Goal: Find specific page/section: Find specific page/section

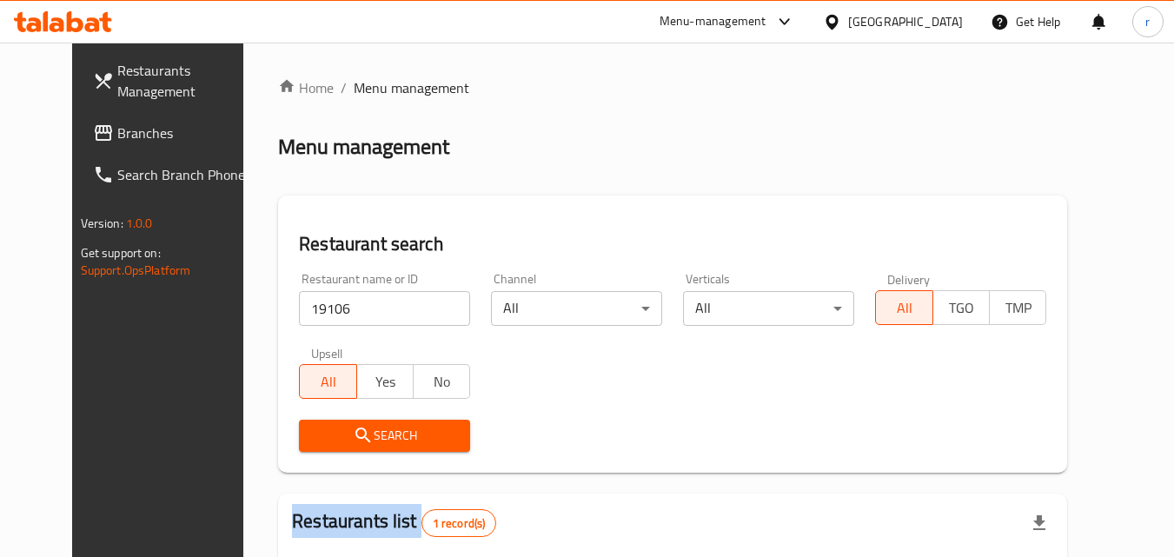
click at [117, 136] on span "Branches" at bounding box center [185, 132] width 137 height 21
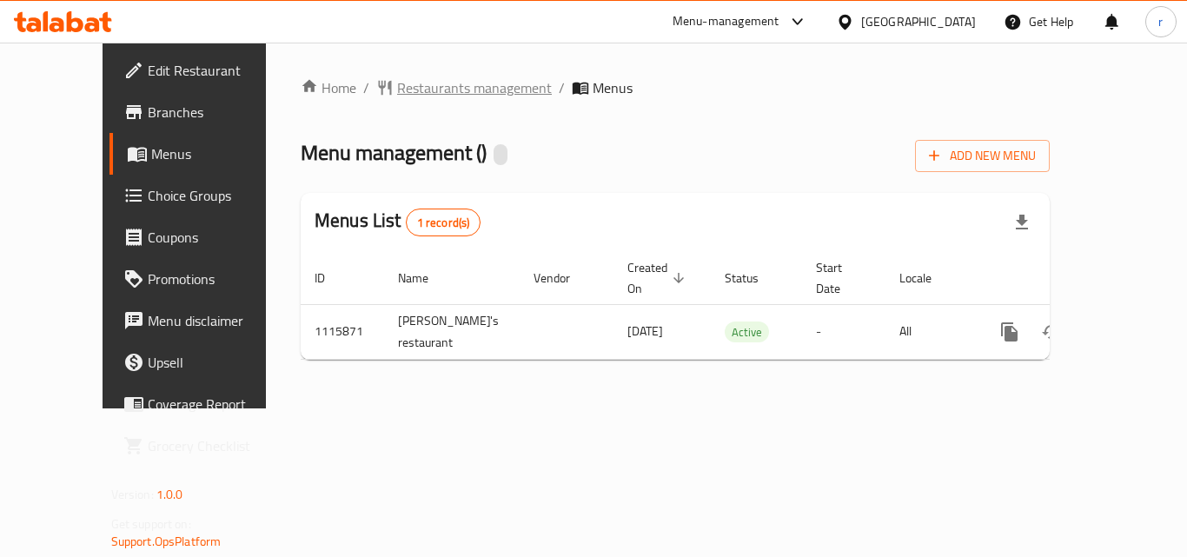
click at [397, 97] on span "Restaurants management" at bounding box center [474, 87] width 155 height 21
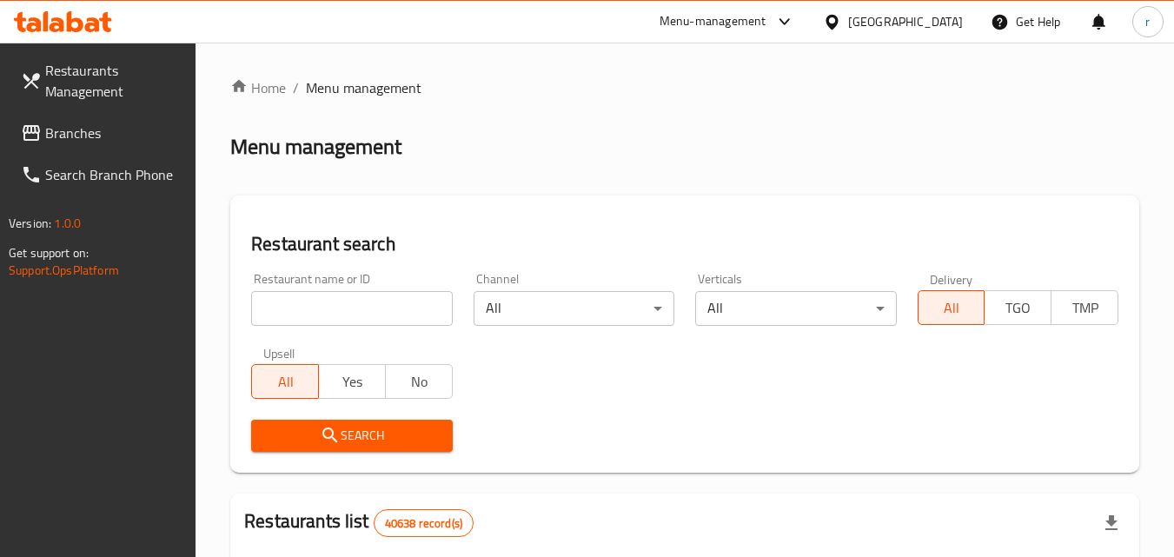
click at [338, 337] on div "Upsell All Yes No" at bounding box center [352, 372] width 222 height 73
click at [333, 320] on input "search" at bounding box center [351, 308] width 201 height 35
paste input "665831"
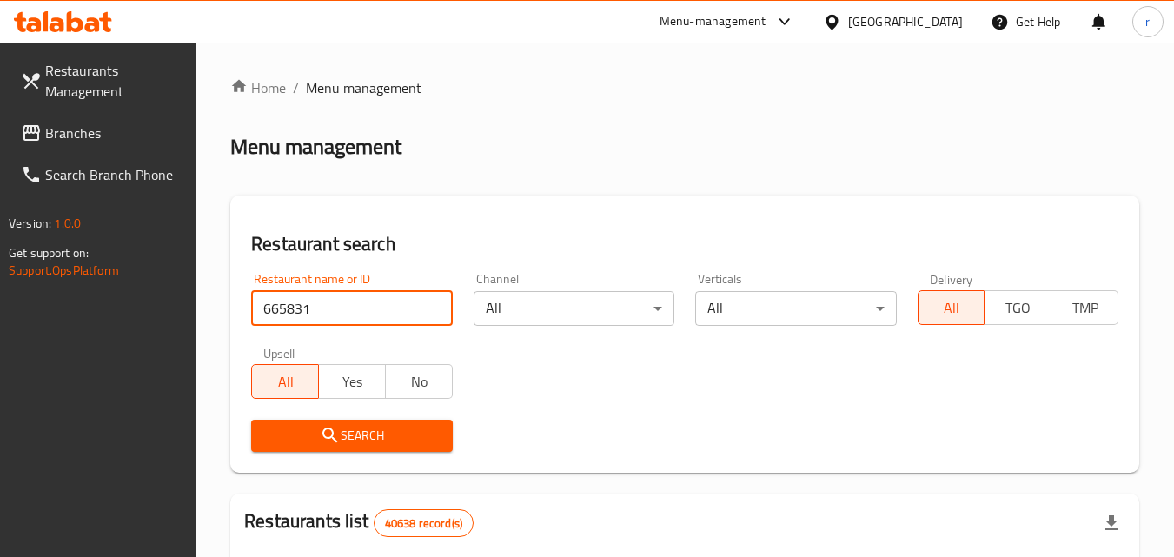
type input "665831"
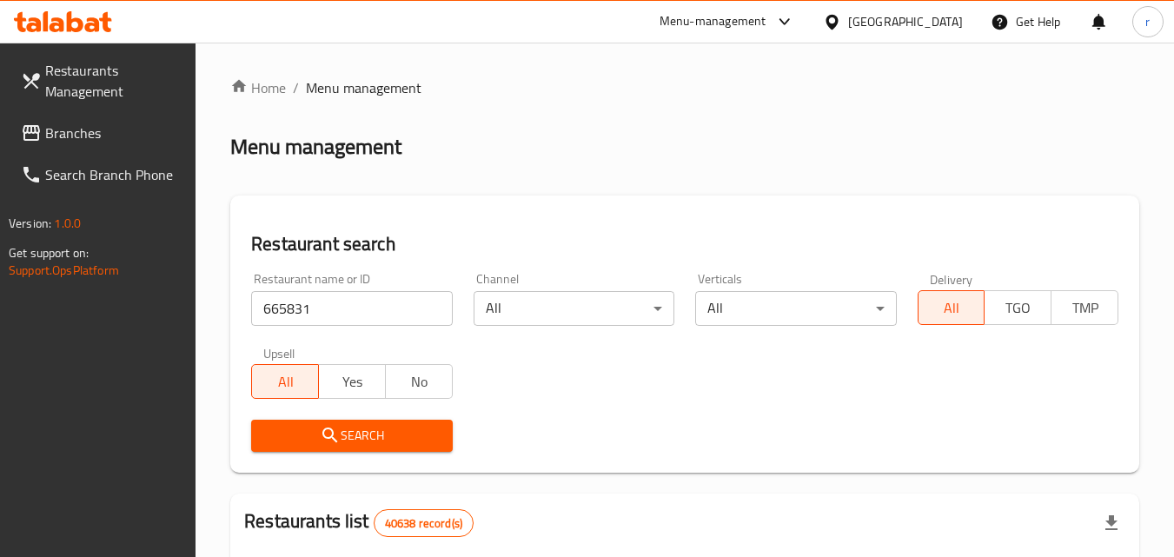
click at [297, 425] on span "Search" at bounding box center [351, 436] width 173 height 22
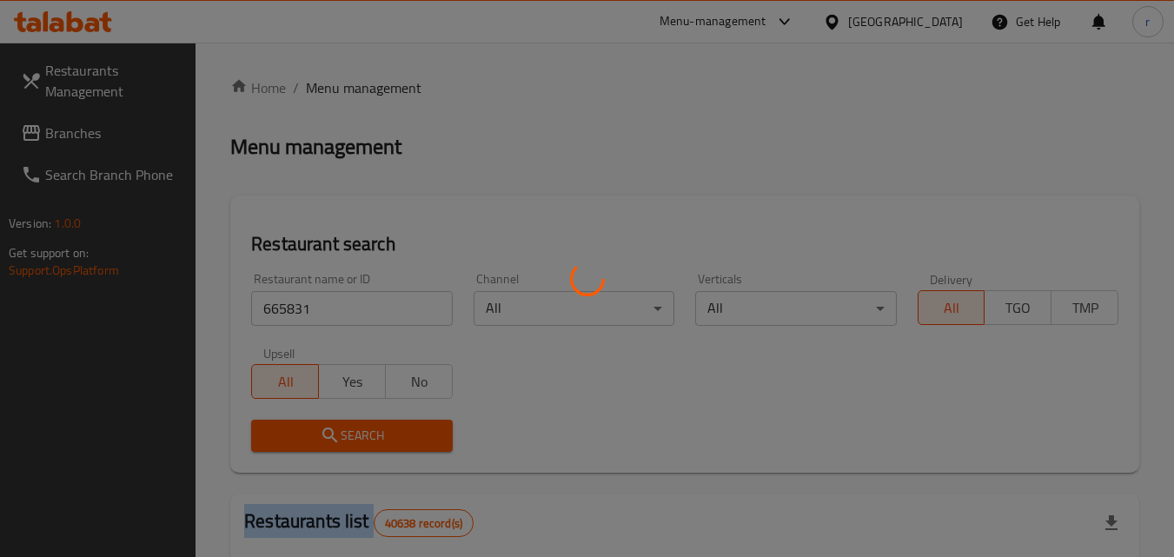
click at [297, 424] on div at bounding box center [587, 278] width 1174 height 557
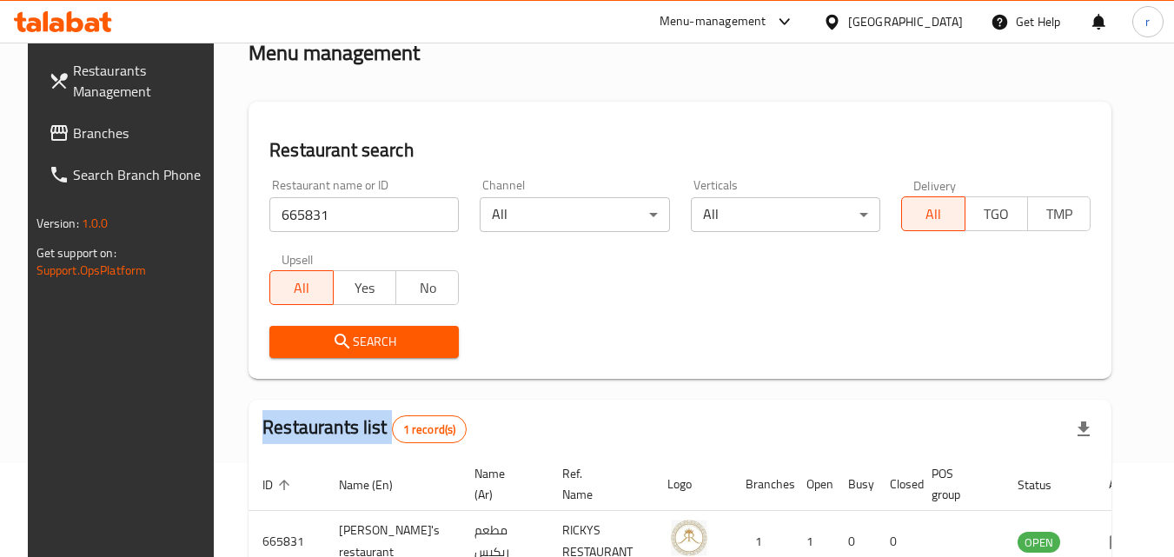
scroll to position [203, 0]
